Goal: Check status: Check status

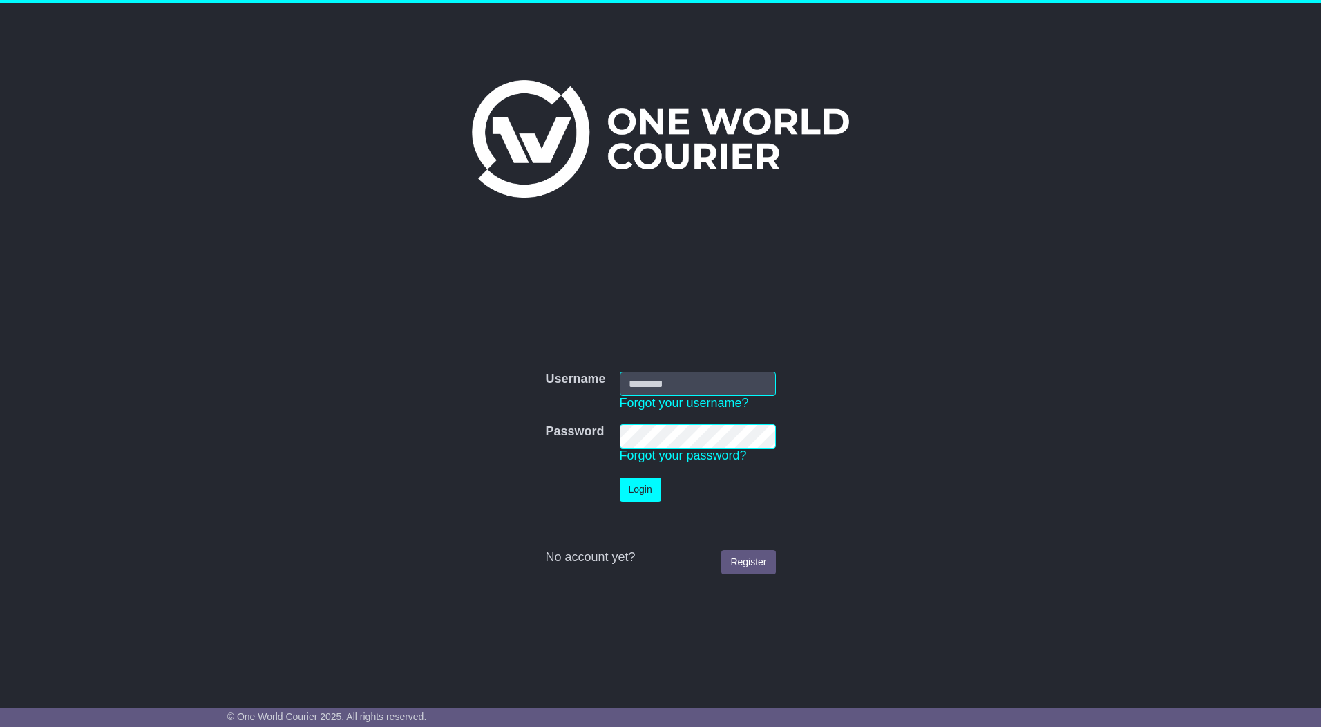
type input "*********"
click at [652, 498] on button "Login" at bounding box center [640, 489] width 41 height 24
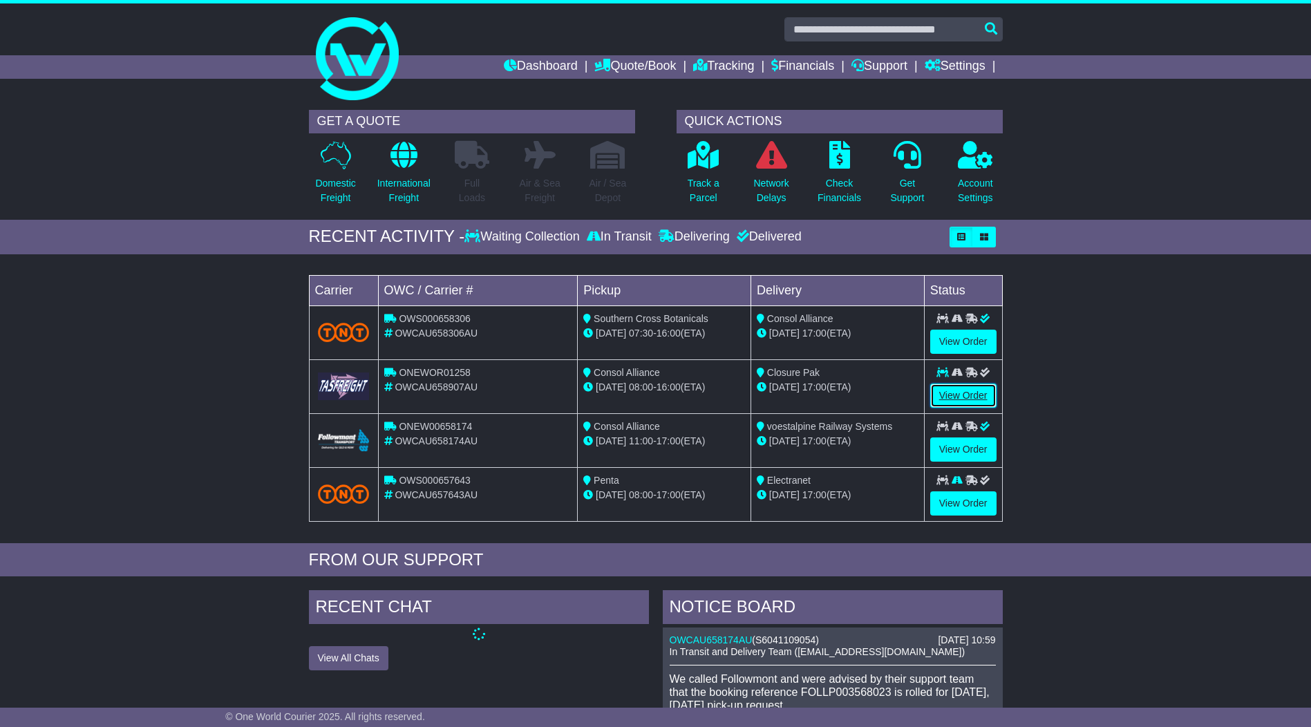
click at [969, 392] on link "View Order" at bounding box center [963, 395] width 66 height 24
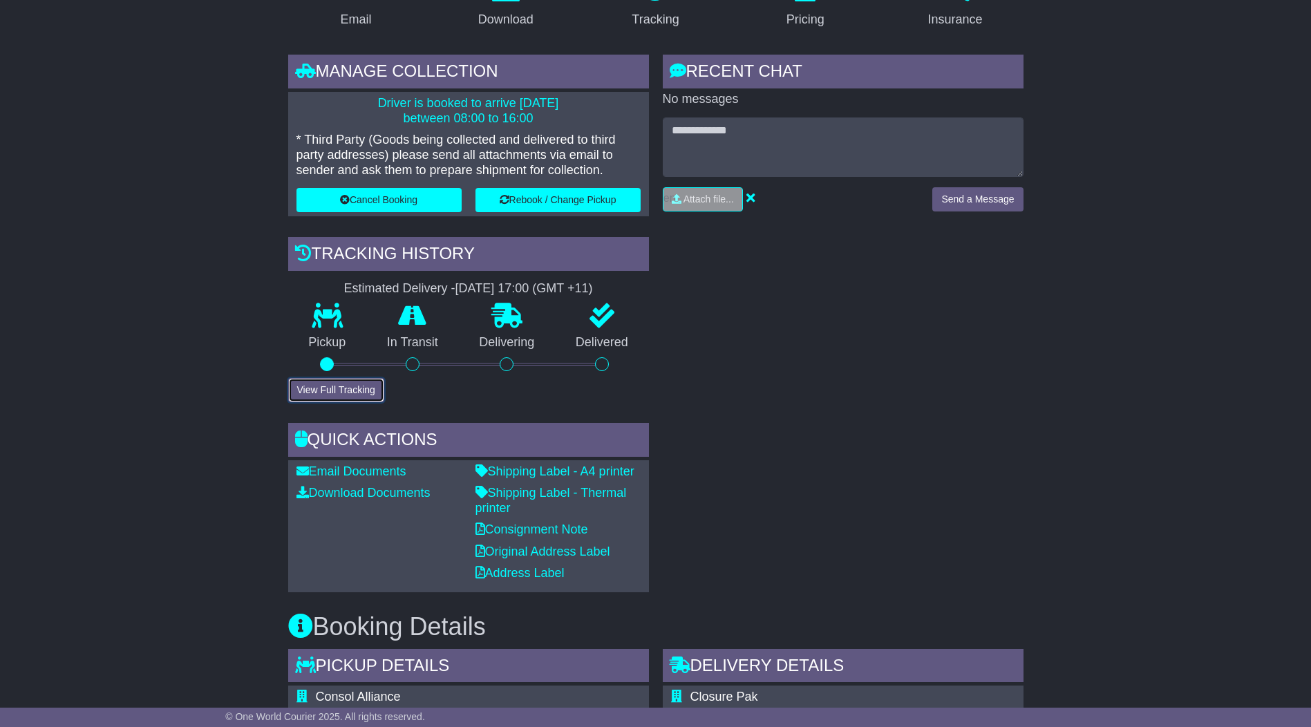
click at [358, 388] on button "View Full Tracking" at bounding box center [336, 390] width 96 height 24
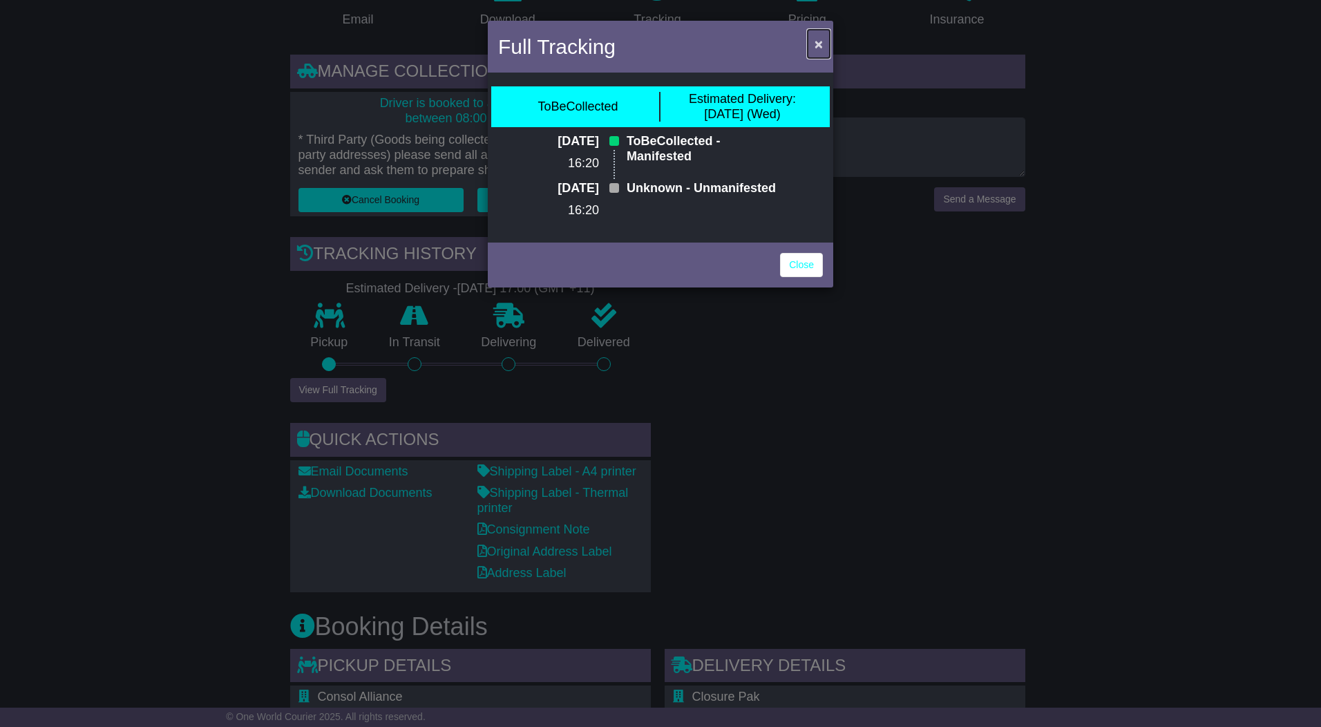
click at [815, 41] on span "×" at bounding box center [819, 44] width 8 height 16
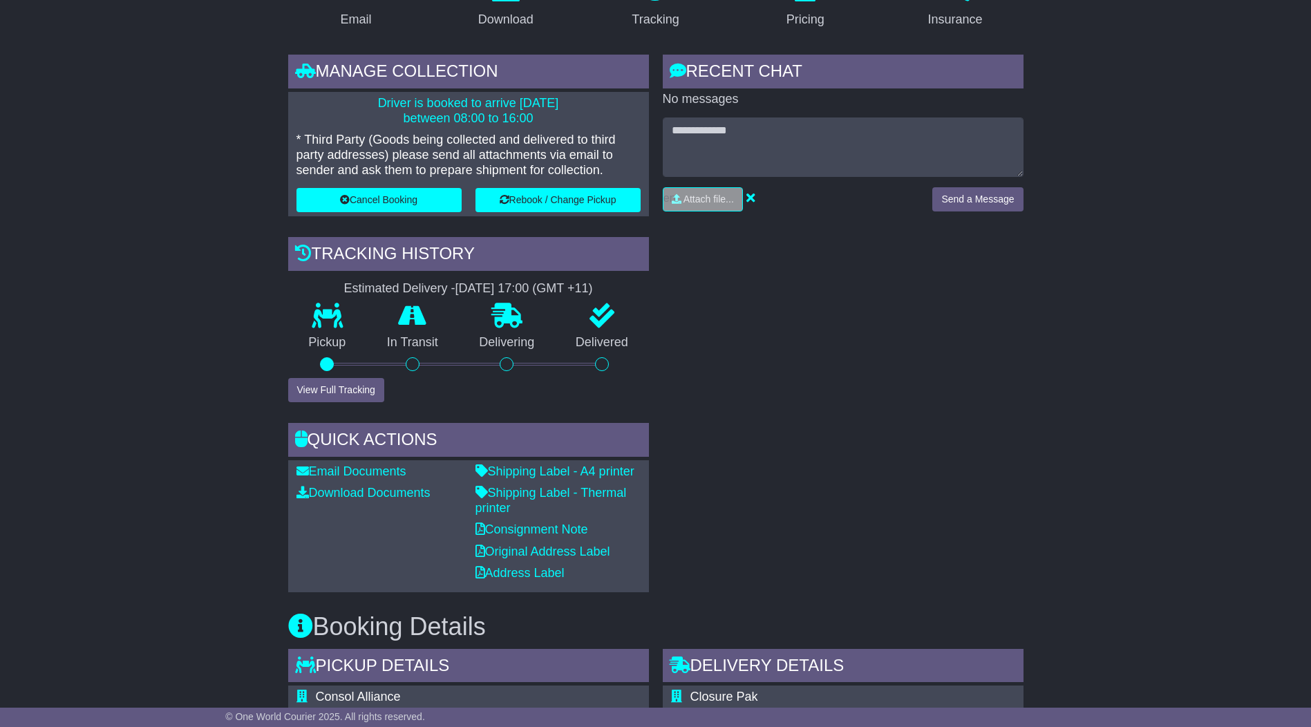
click at [927, 388] on div "RECENT CHAT Loading... No messages Attach file..." at bounding box center [843, 323] width 374 height 537
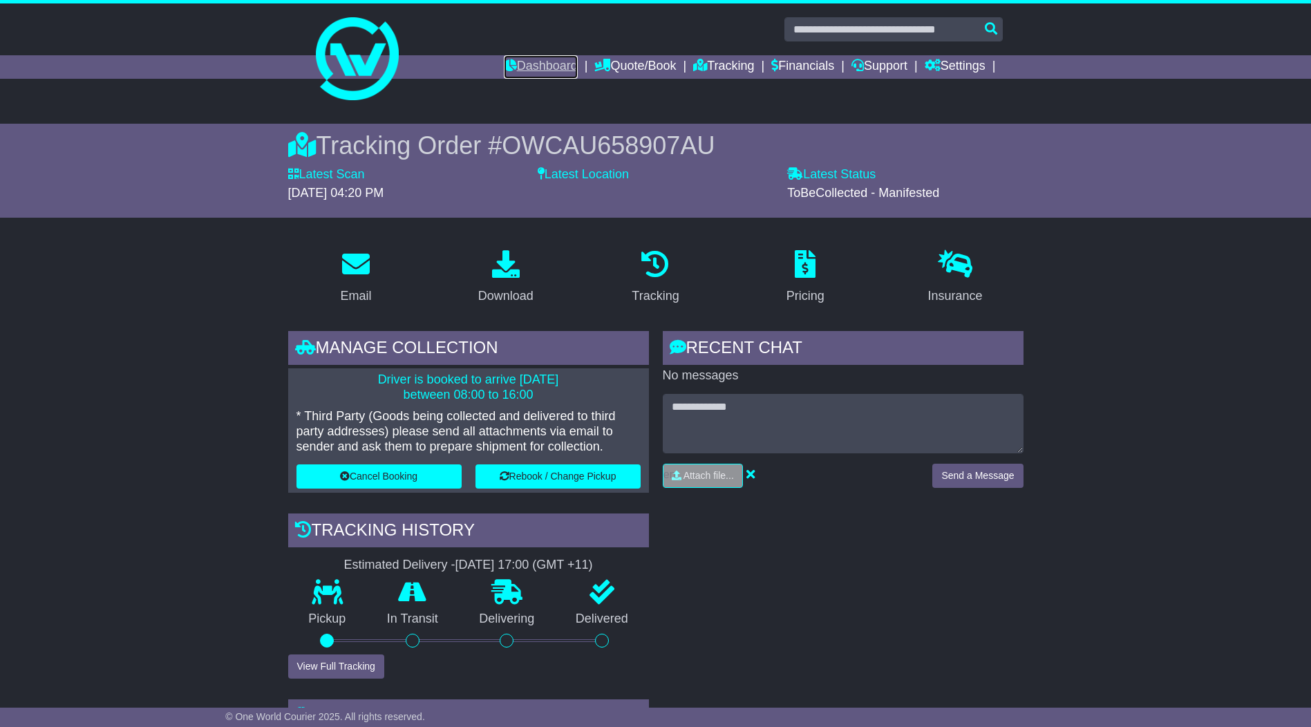
click at [530, 66] on link "Dashboard" at bounding box center [541, 66] width 74 height 23
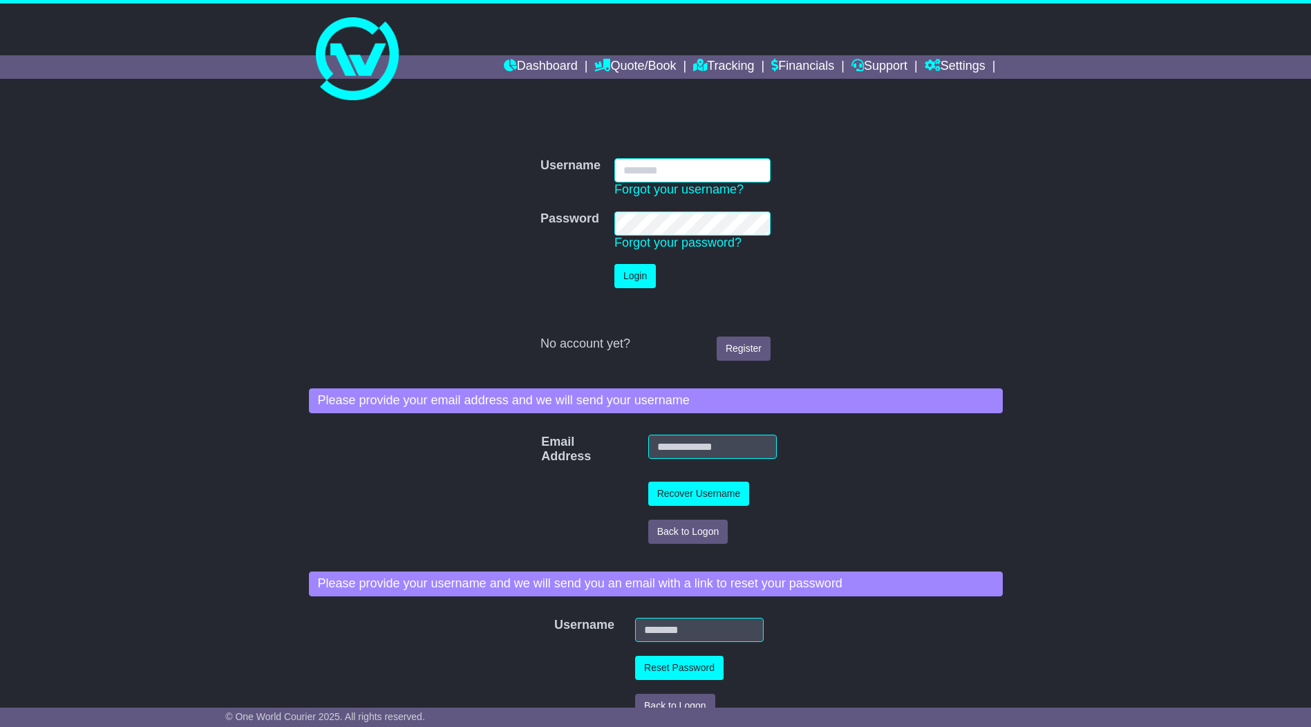
type input "*********"
click at [630, 283] on button "Login" at bounding box center [634, 276] width 41 height 24
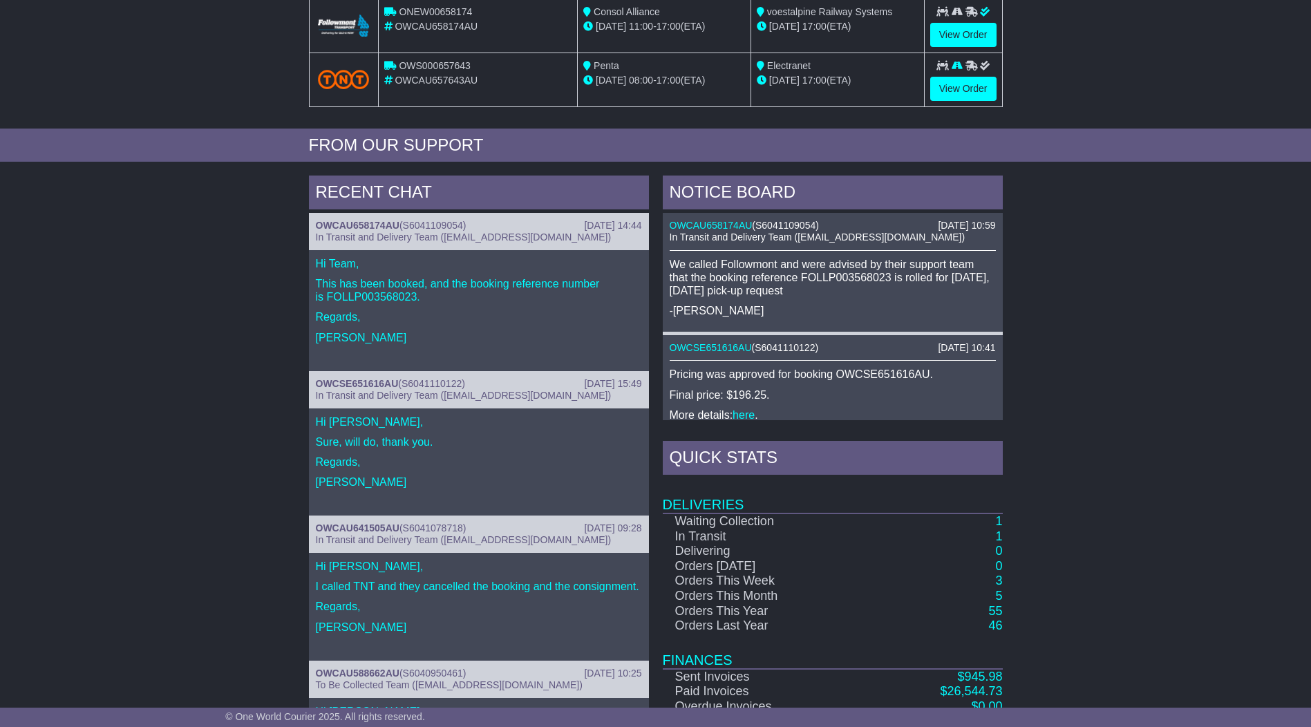
scroll to position [69, 0]
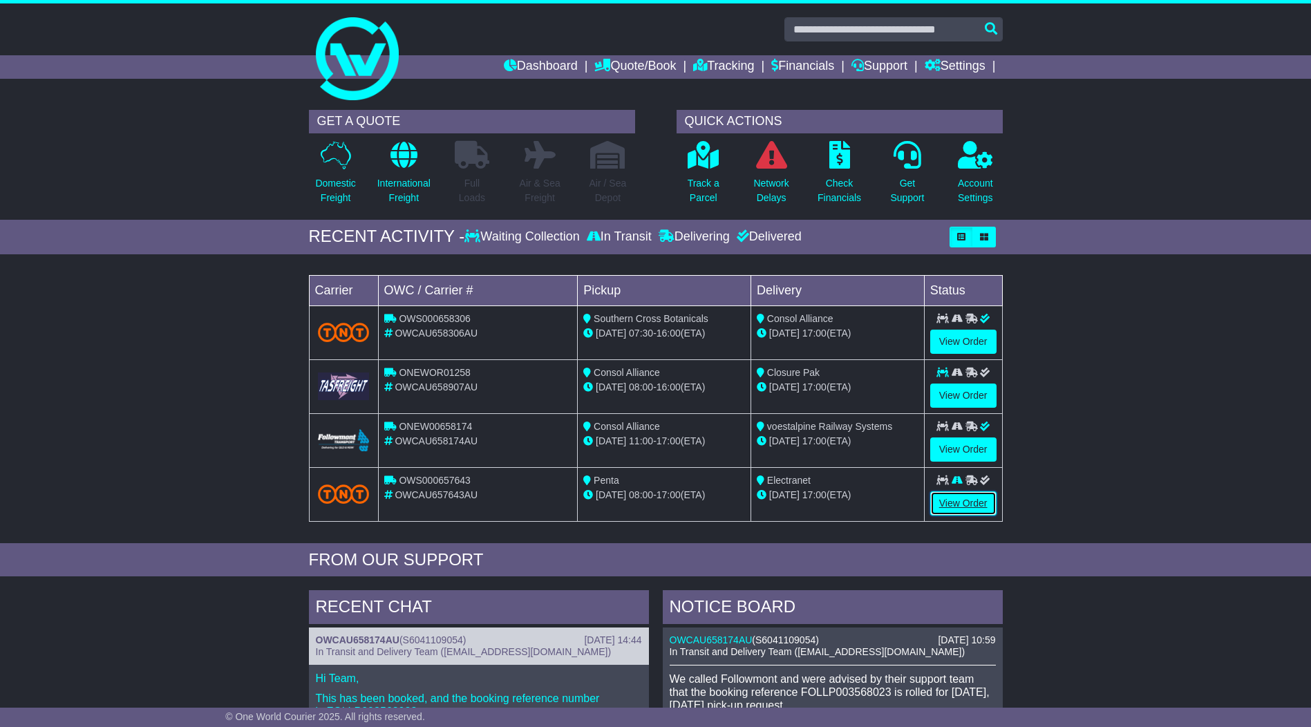
click at [962, 502] on link "View Order" at bounding box center [963, 503] width 66 height 24
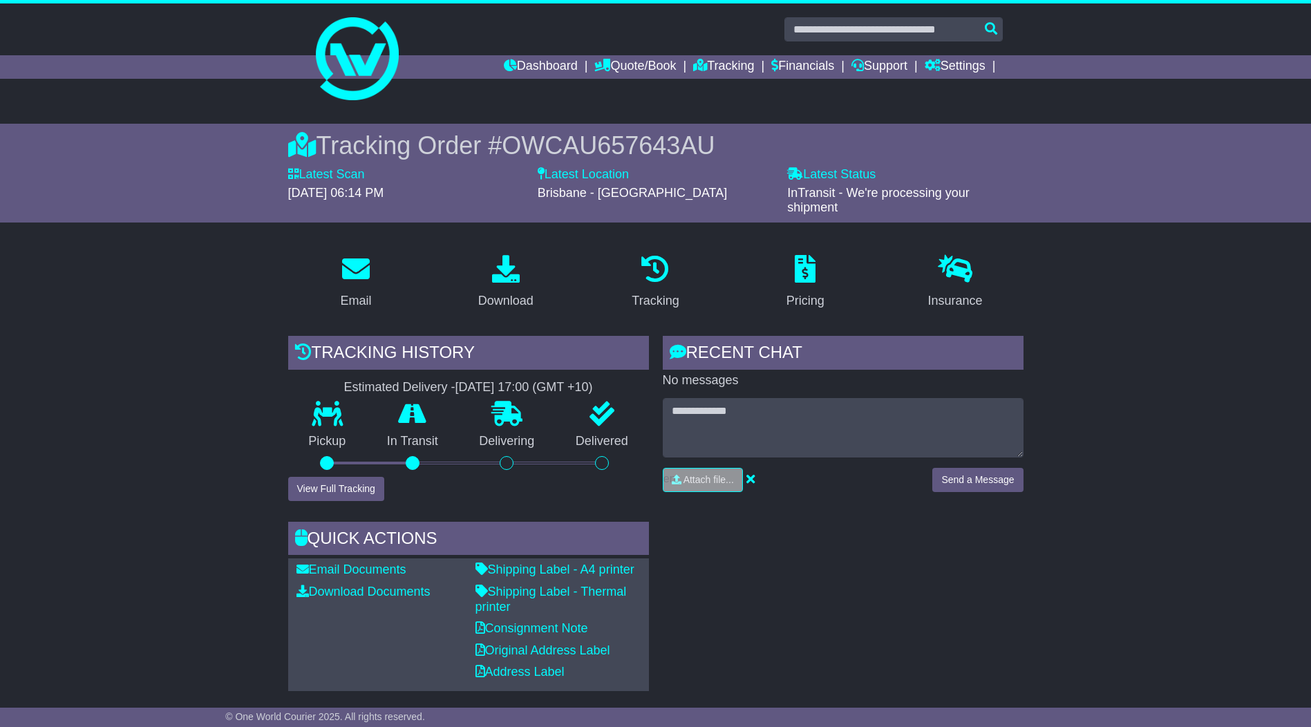
scroll to position [277, 0]
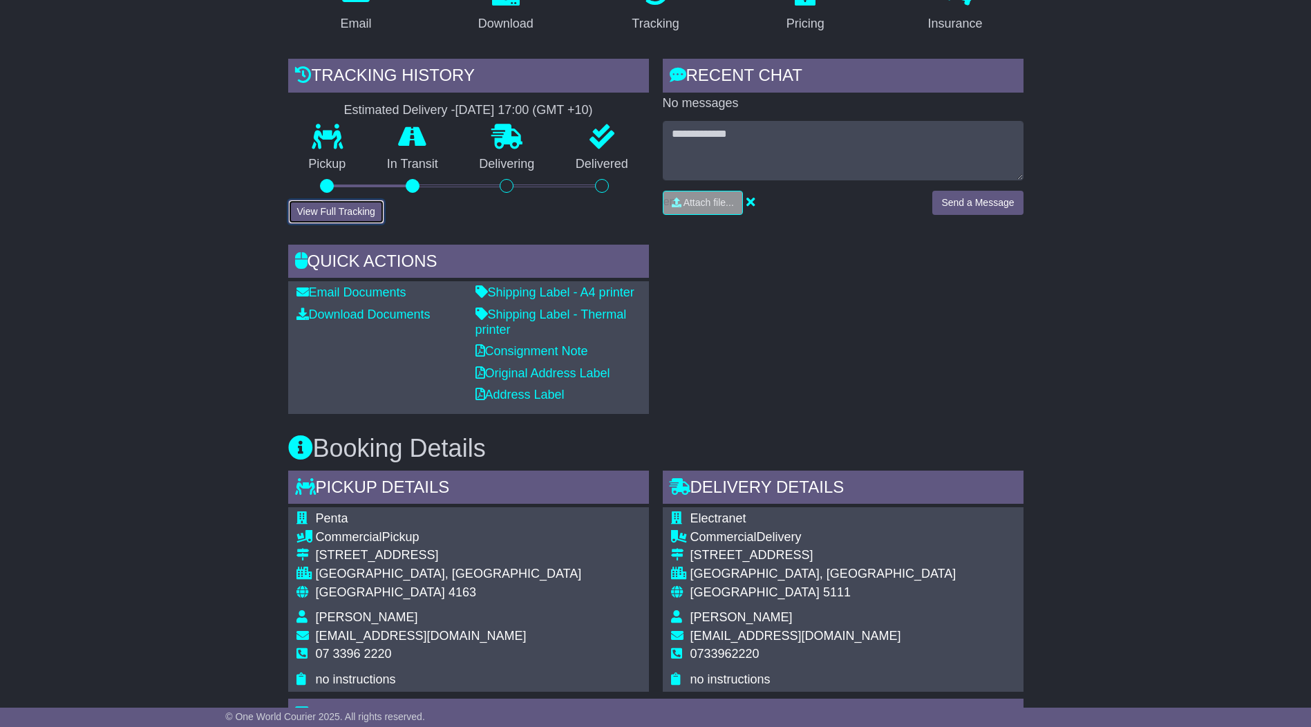
click at [344, 213] on button "View Full Tracking" at bounding box center [336, 212] width 96 height 24
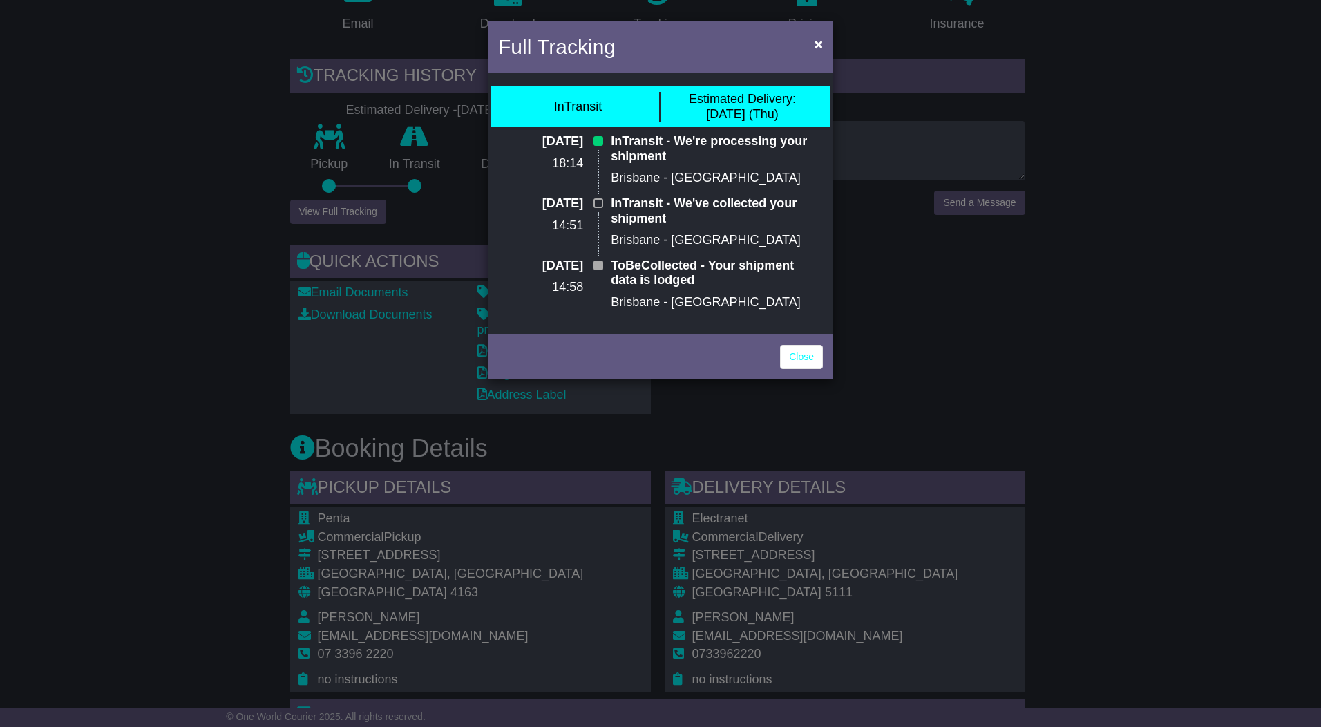
drag, startPoint x: 623, startPoint y: 140, endPoint x: 654, endPoint y: 160, distance: 36.0
click at [654, 160] on p "InTransit - We're processing your shipment" at bounding box center [717, 149] width 212 height 30
click at [701, 210] on p "InTransit - We've collected your shipment" at bounding box center [717, 211] width 212 height 30
click at [803, 359] on link "Close" at bounding box center [801, 357] width 43 height 24
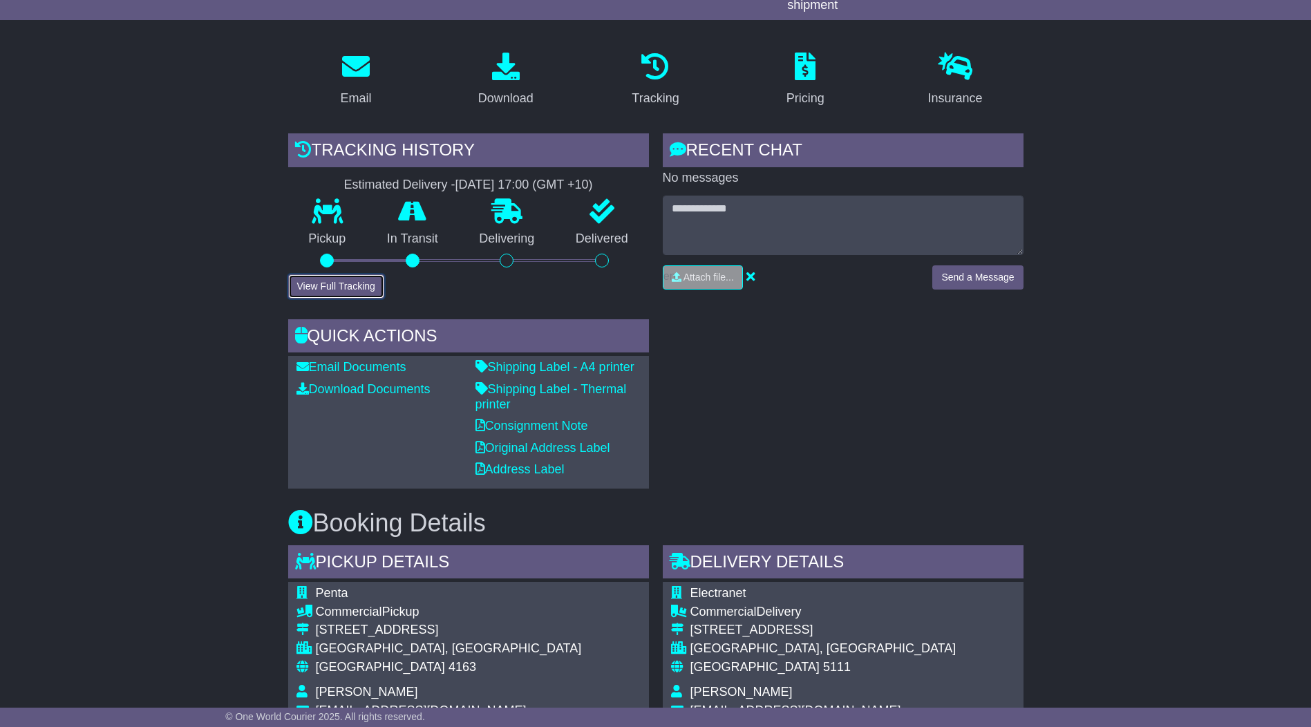
scroll to position [0, 0]
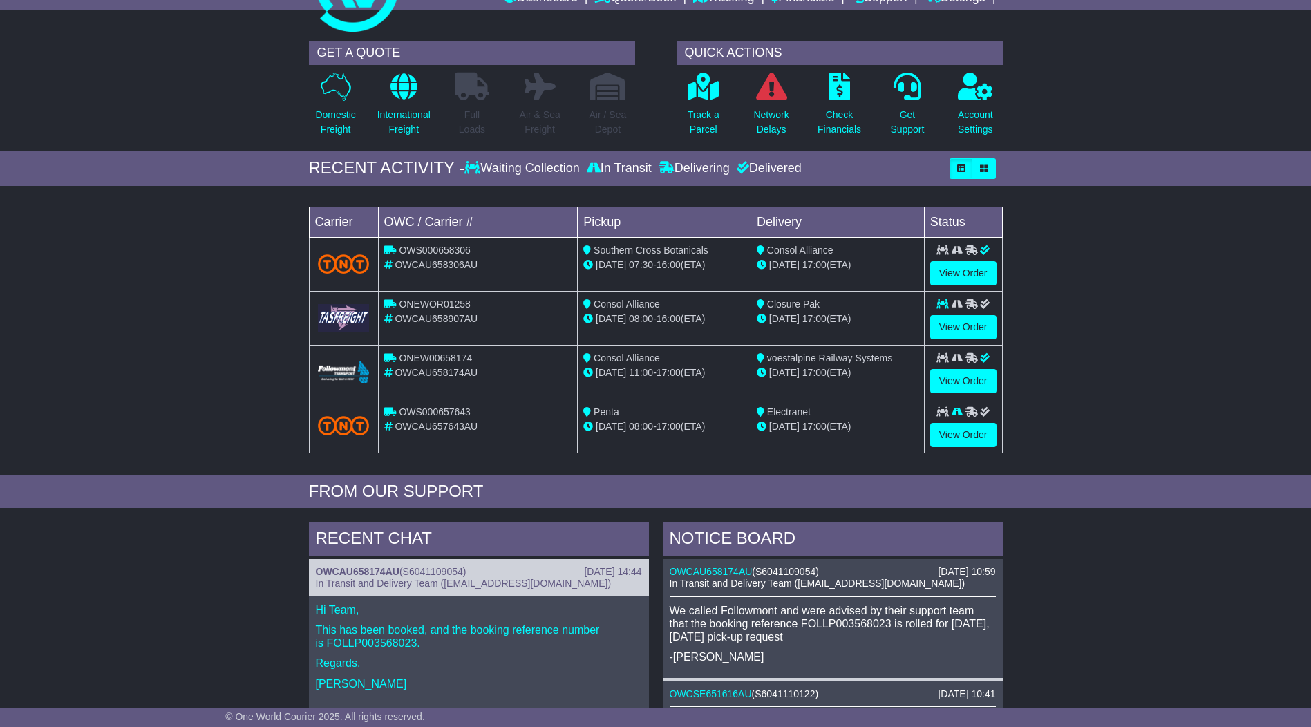
scroll to position [138, 0]
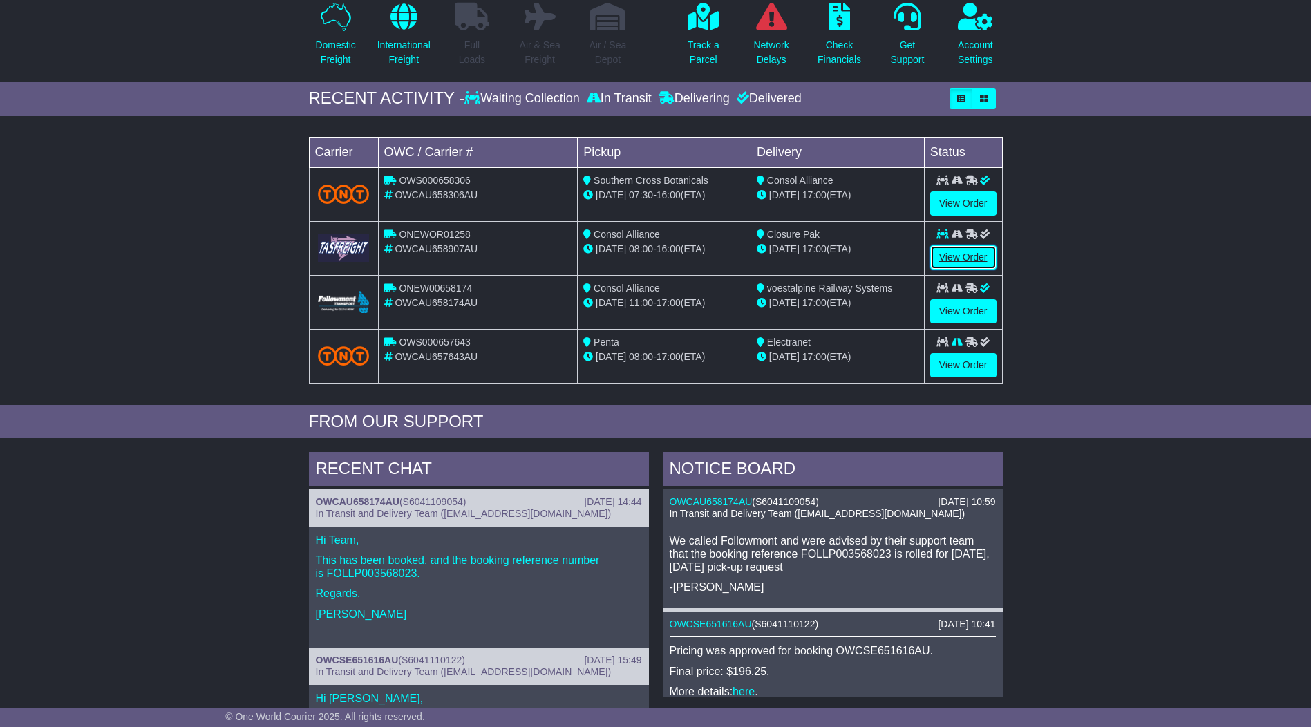
click at [959, 254] on link "View Order" at bounding box center [963, 257] width 66 height 24
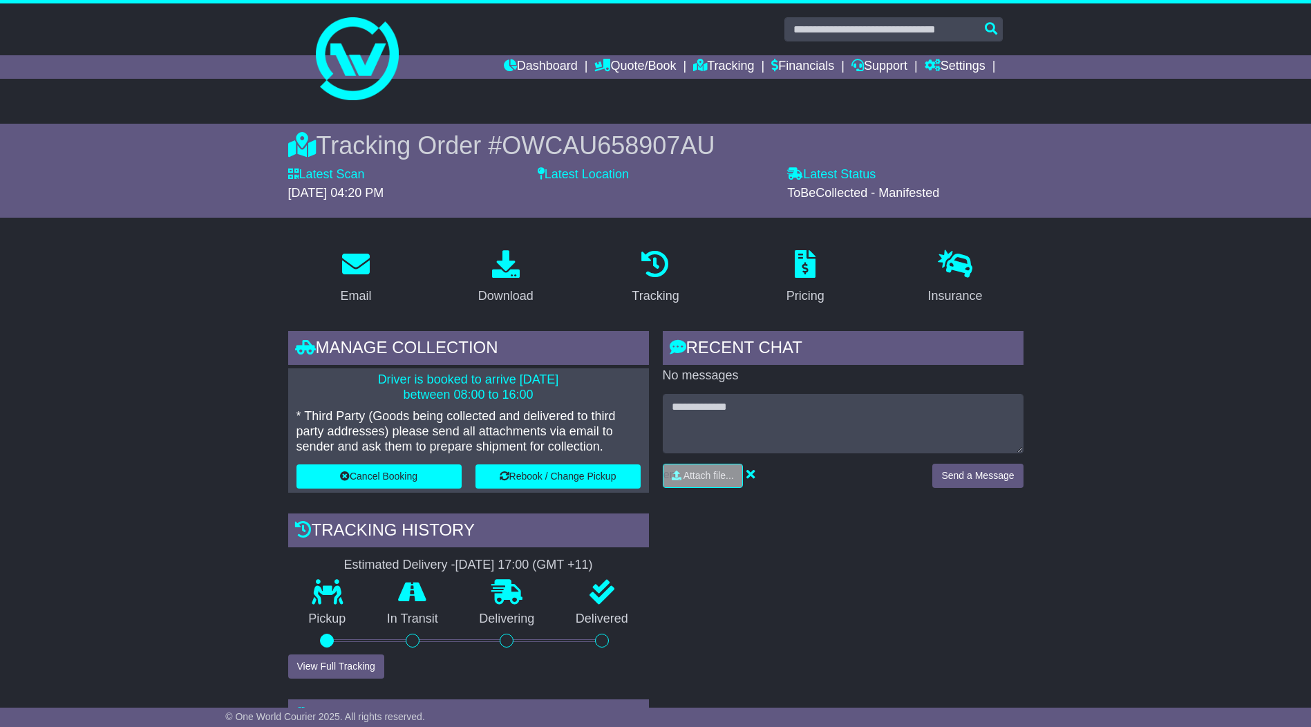
scroll to position [276, 0]
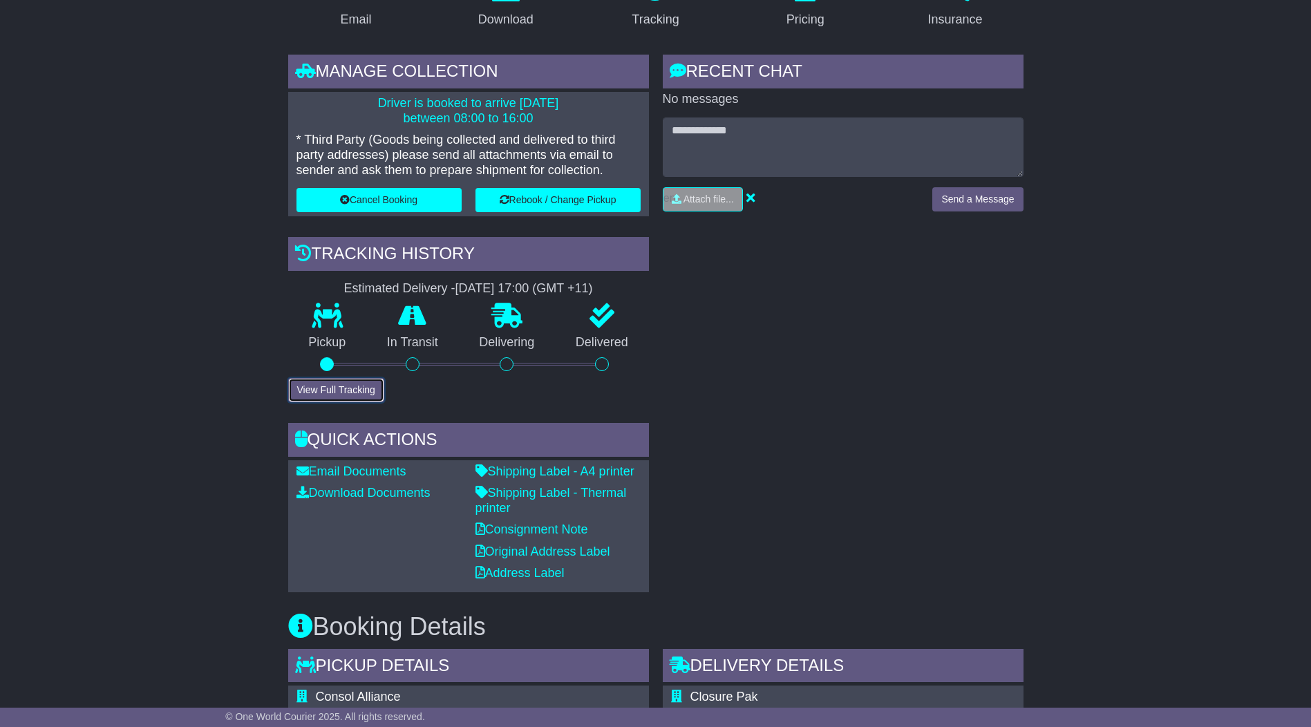
click at [342, 392] on button "View Full Tracking" at bounding box center [336, 390] width 96 height 24
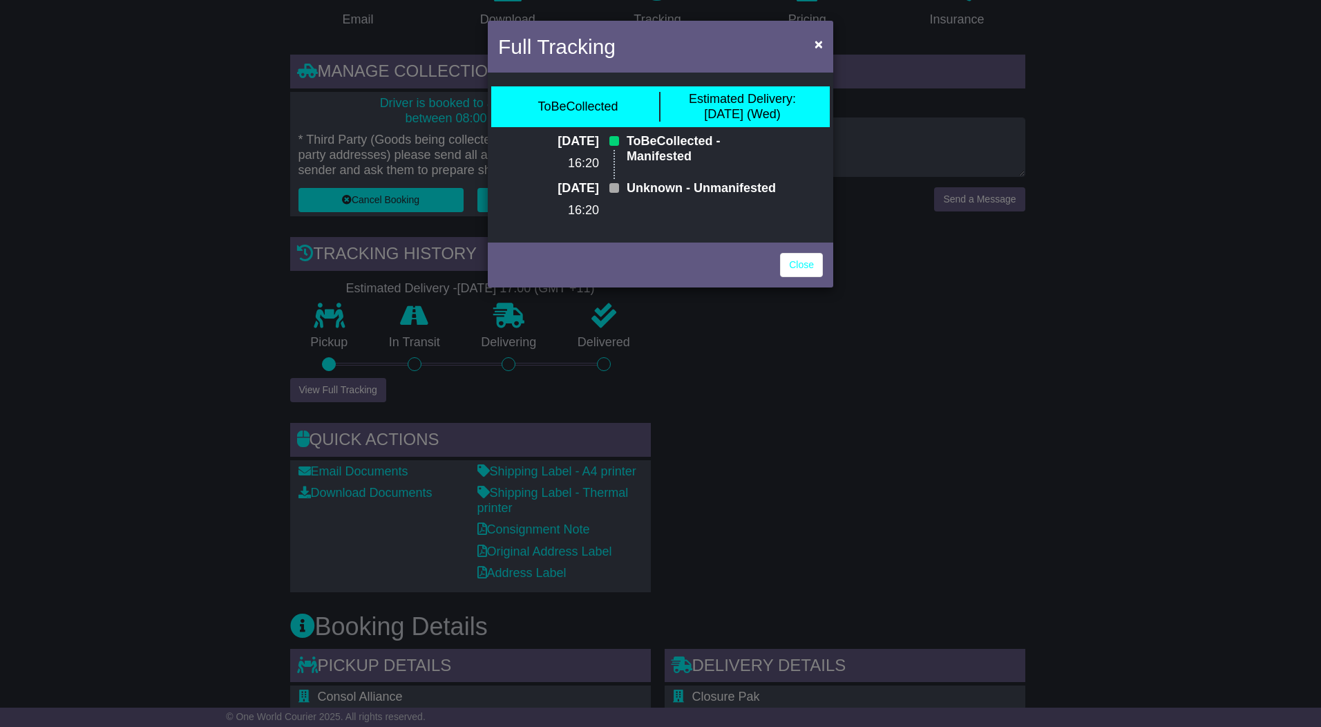
drag, startPoint x: 620, startPoint y: 202, endPoint x: 763, endPoint y: 202, distance: 143.0
click at [763, 202] on div "Unknown - Unmanifested" at bounding box center [701, 204] width 163 height 47
click at [741, 137] on p "ToBeCollected - Manifested" at bounding box center [701, 149] width 149 height 30
click at [801, 277] on link "Close" at bounding box center [801, 265] width 43 height 24
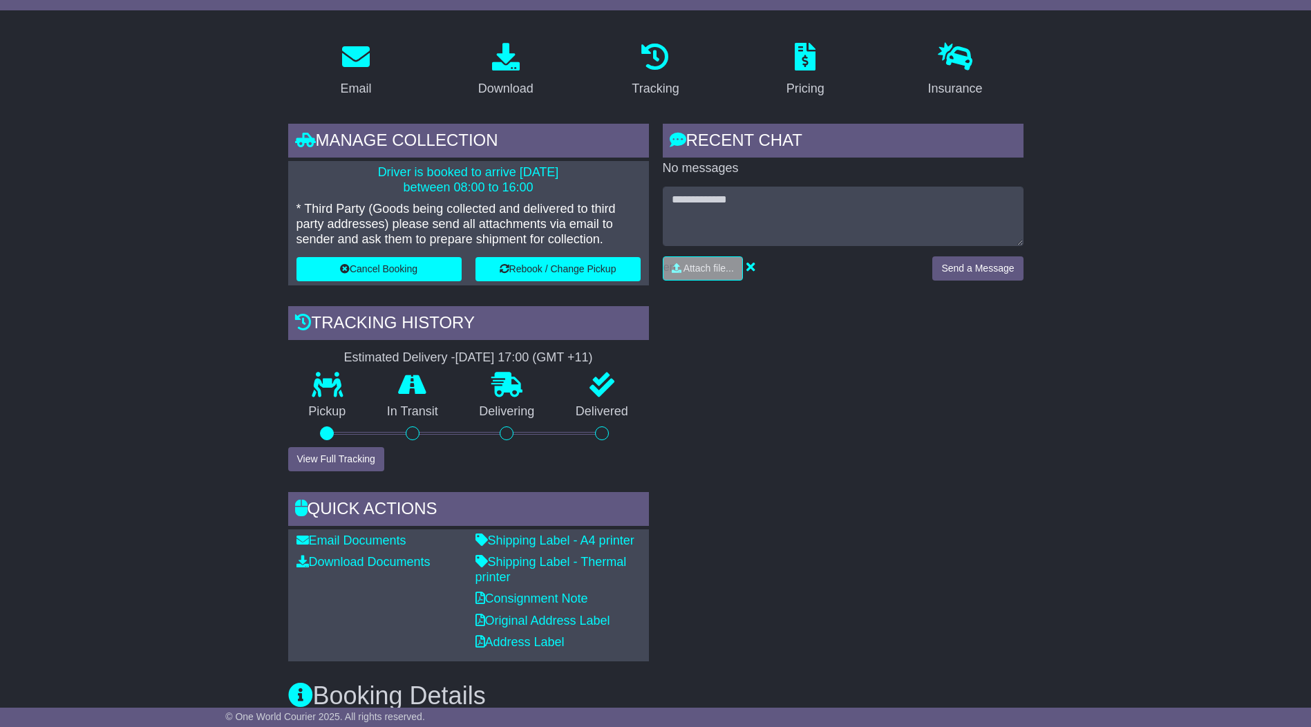
scroll to position [69, 0]
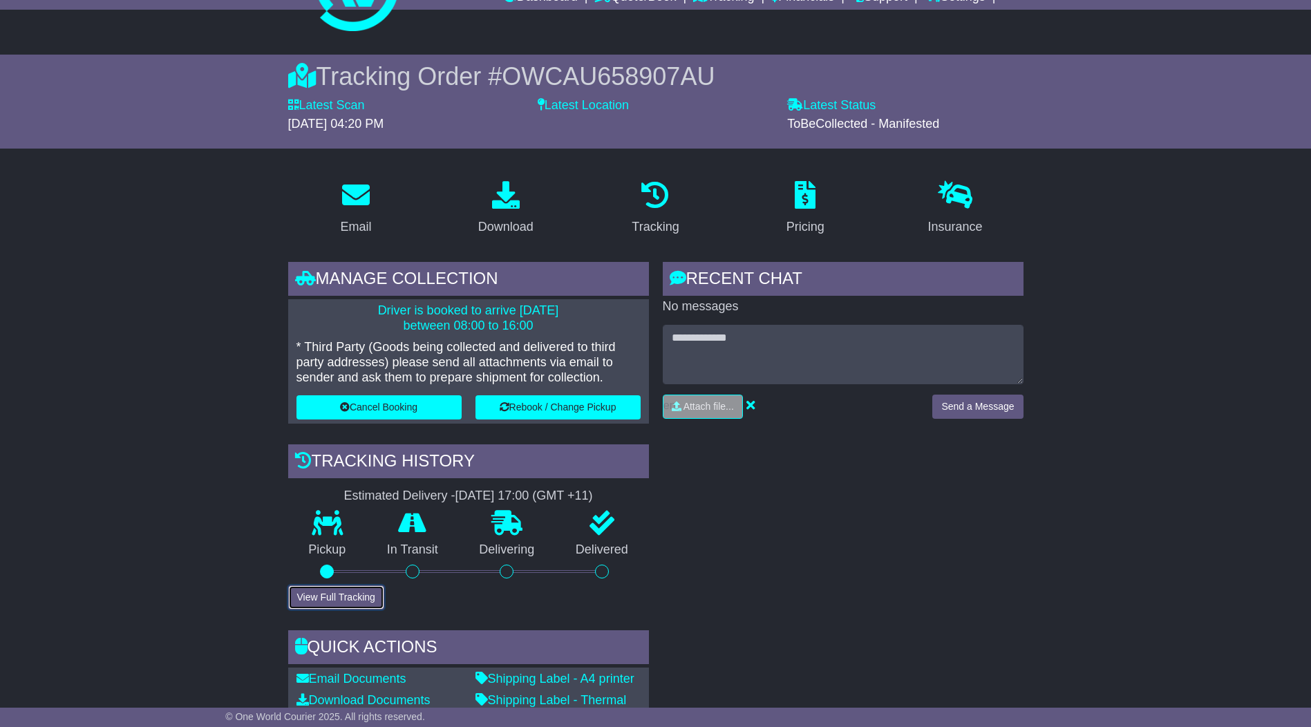
click at [329, 600] on button "View Full Tracking" at bounding box center [336, 597] width 96 height 24
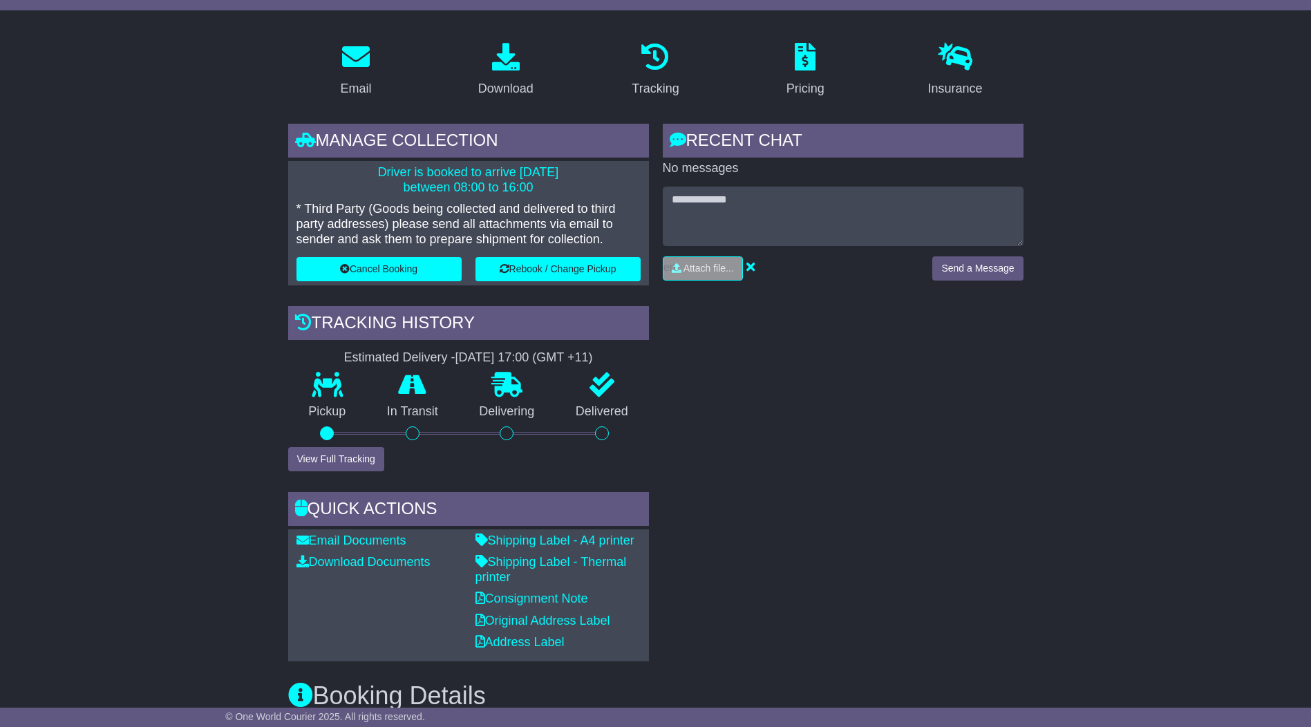
scroll to position [69, 0]
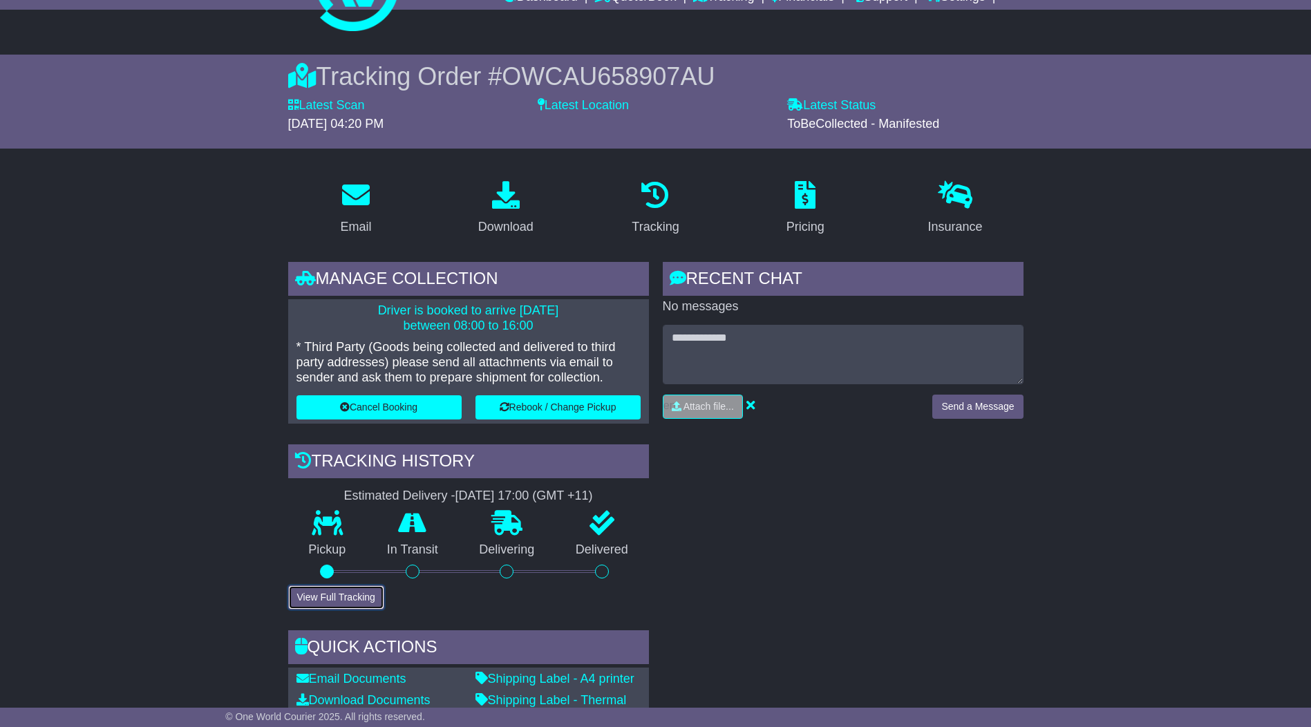
click at [335, 598] on button "View Full Tracking" at bounding box center [336, 597] width 96 height 24
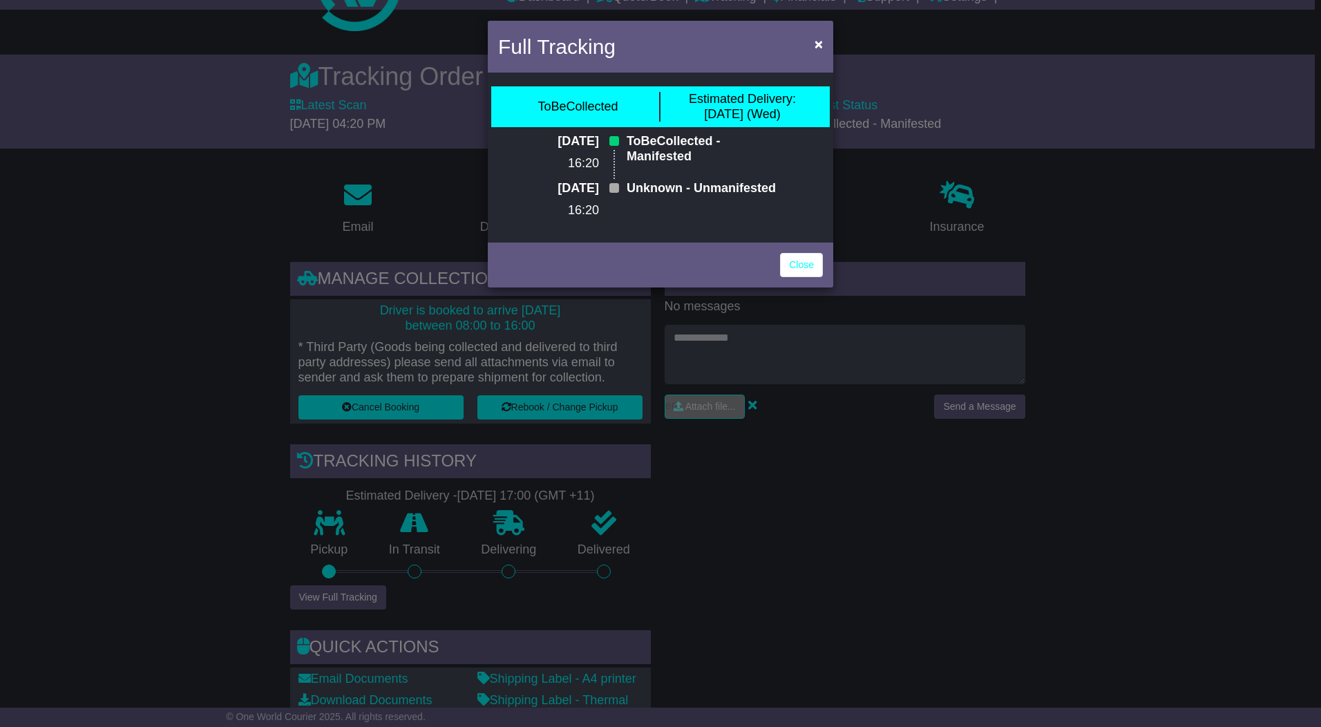
drag, startPoint x: 620, startPoint y: 139, endPoint x: 777, endPoint y: 151, distance: 158.0
click at [777, 151] on div "ToBeCollected - Manifested" at bounding box center [701, 157] width 163 height 47
click at [813, 277] on link "Close" at bounding box center [801, 265] width 43 height 24
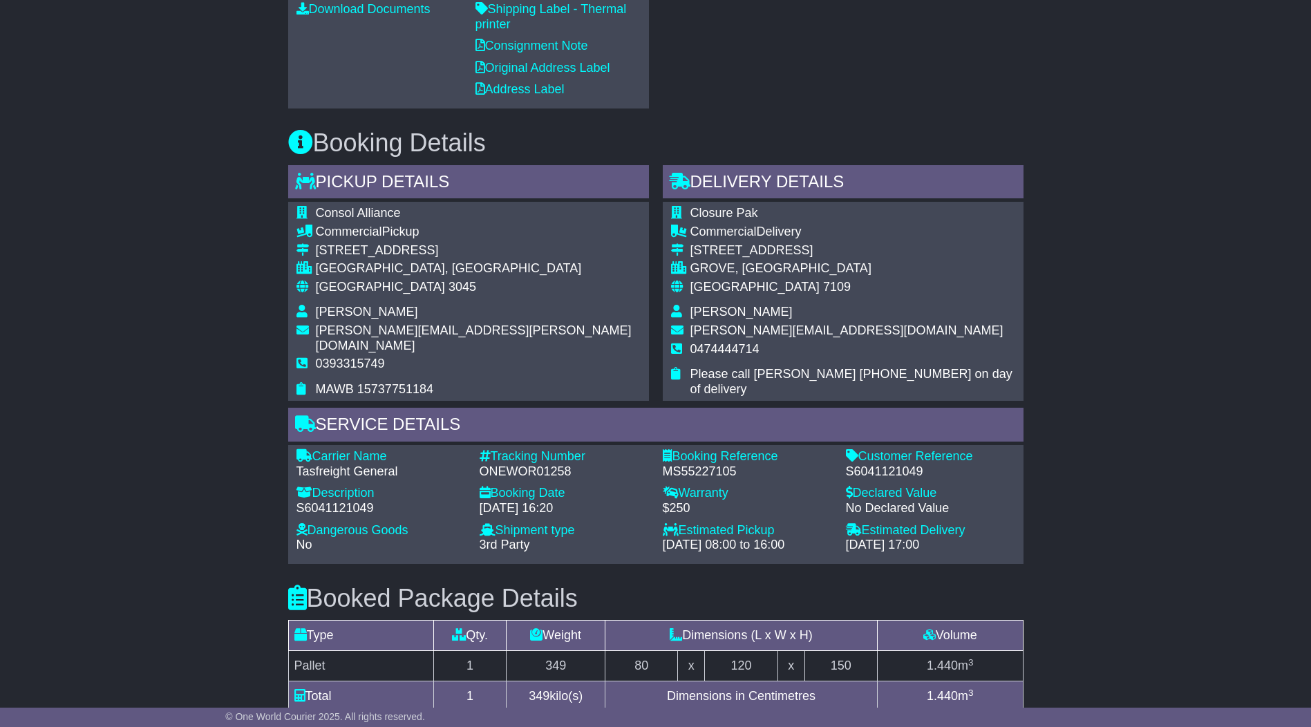
scroll to position [967, 0]
